Goal: Information Seeking & Learning: Understand process/instructions

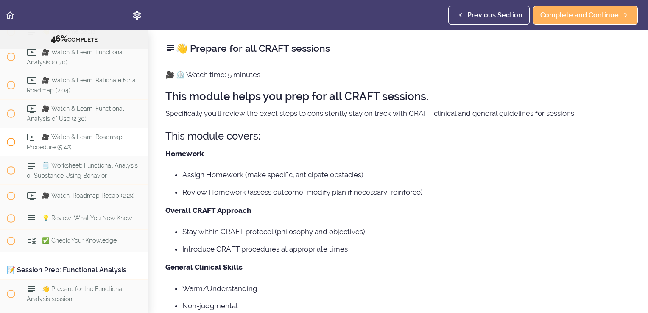
scroll to position [2694, 0]
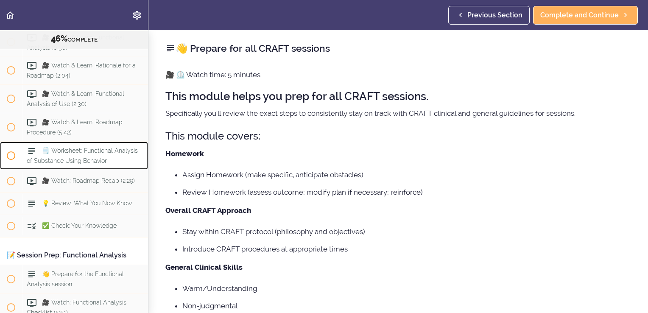
click at [90, 164] on span "🗒️ Worksheet: Functional Analysis of Substance Using Behavior" at bounding box center [82, 156] width 111 height 17
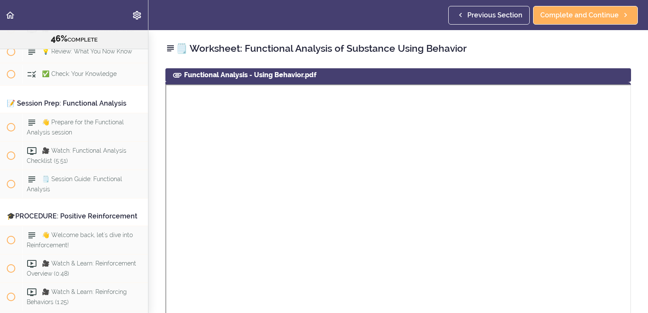
scroll to position [2844, 0]
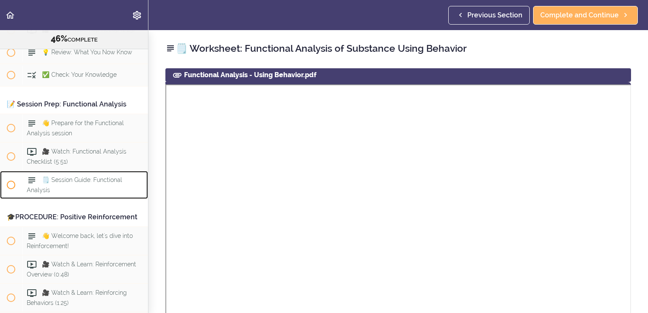
click at [63, 193] on span "🗒️ Session Guide: Functional Analysis" at bounding box center [74, 185] width 95 height 17
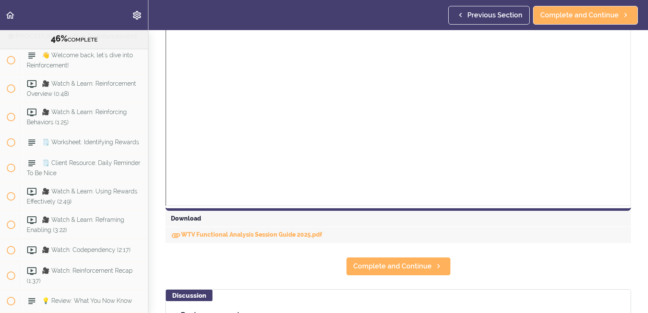
scroll to position [297, 0]
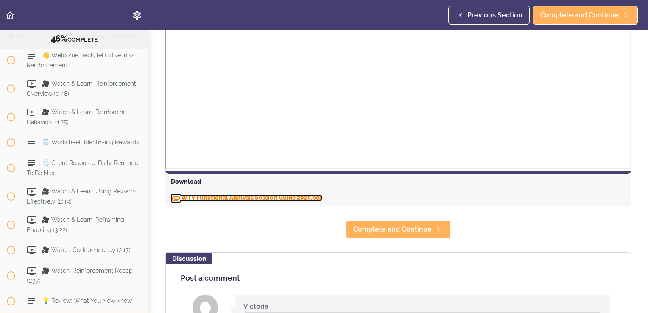
click at [202, 196] on link "WTV Functional Analysis Session Guide 2025.pdf" at bounding box center [246, 197] width 151 height 7
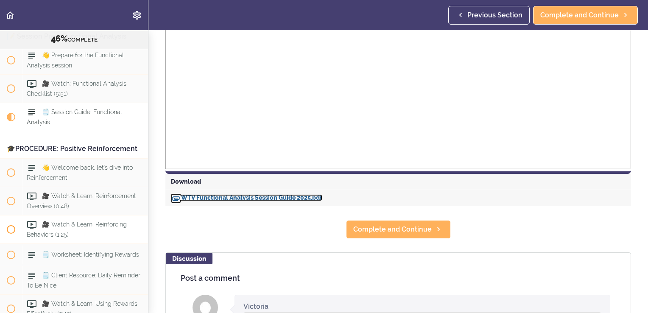
scroll to position [2898, 0]
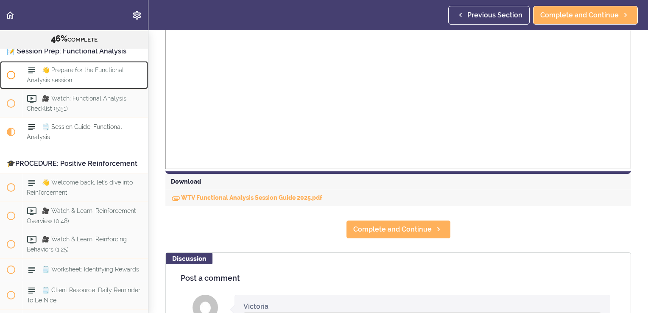
click at [70, 84] on span "👋 Prepare for the Functional Analysis session" at bounding box center [75, 75] width 97 height 17
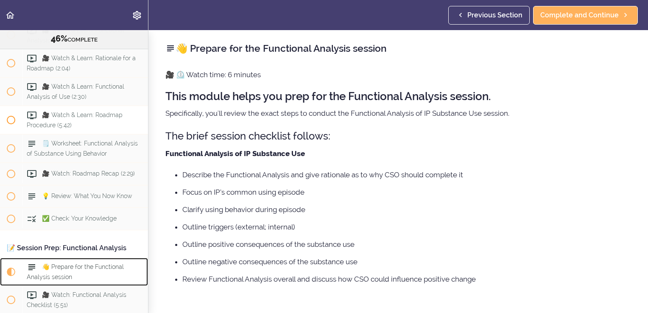
scroll to position [2714, 0]
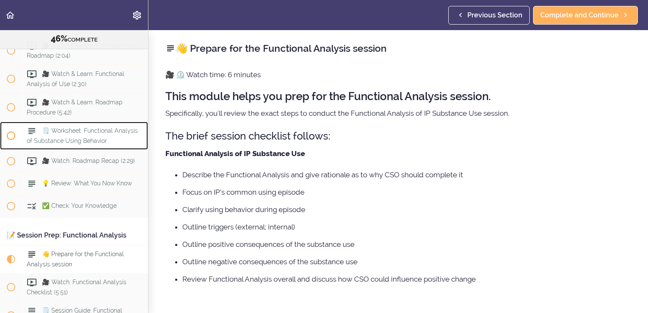
click at [85, 144] on span "🗒️ Worksheet: Functional Analysis of Substance Using Behavior" at bounding box center [82, 136] width 111 height 17
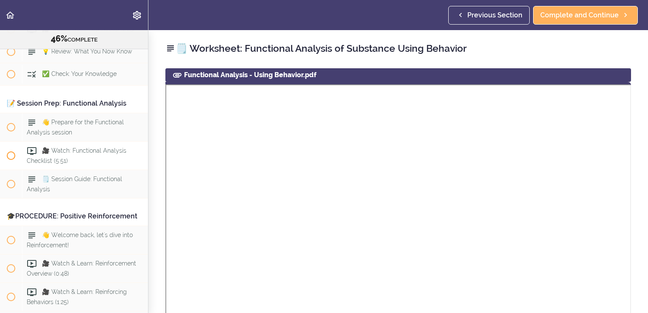
scroll to position [2888, 0]
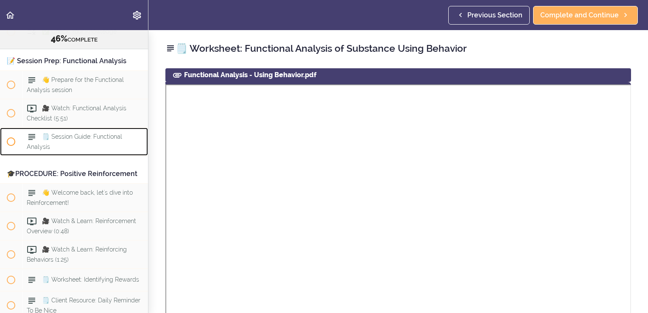
click at [70, 150] on span "🗒️ Session Guide: Functional Analysis" at bounding box center [74, 142] width 95 height 17
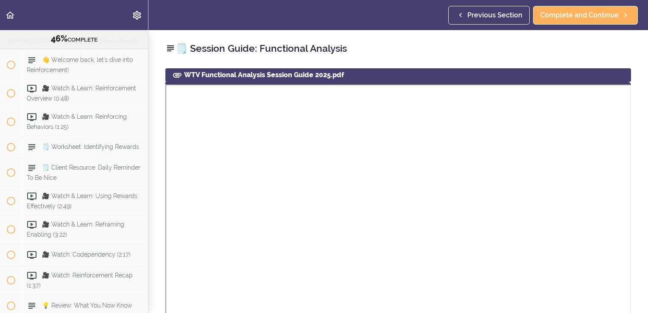
scroll to position [3025, 0]
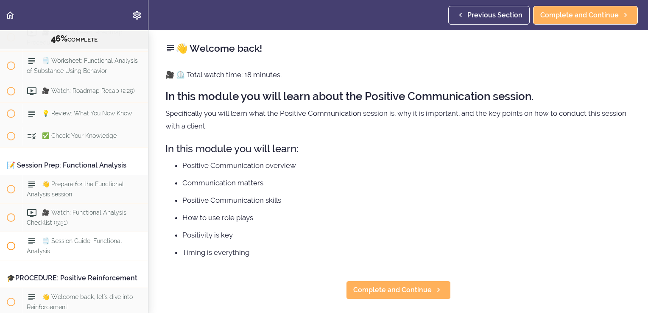
scroll to position [2741, 0]
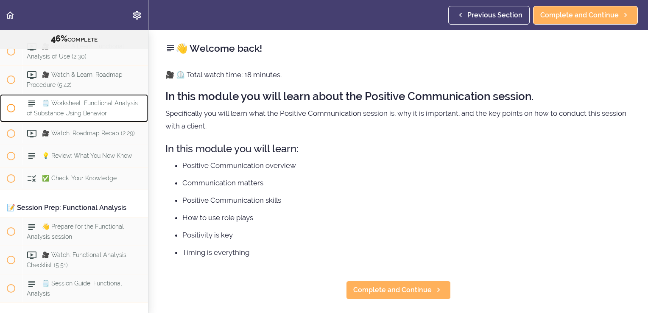
click at [76, 117] on span "🗒️ Worksheet: Functional Analysis of Substance Using Behavior" at bounding box center [82, 108] width 111 height 17
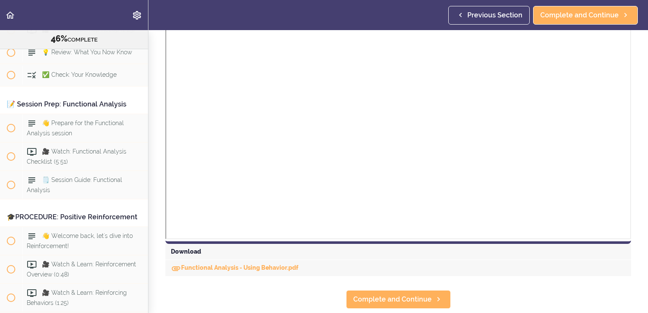
scroll to position [212, 0]
